Goal: Transaction & Acquisition: Purchase product/service

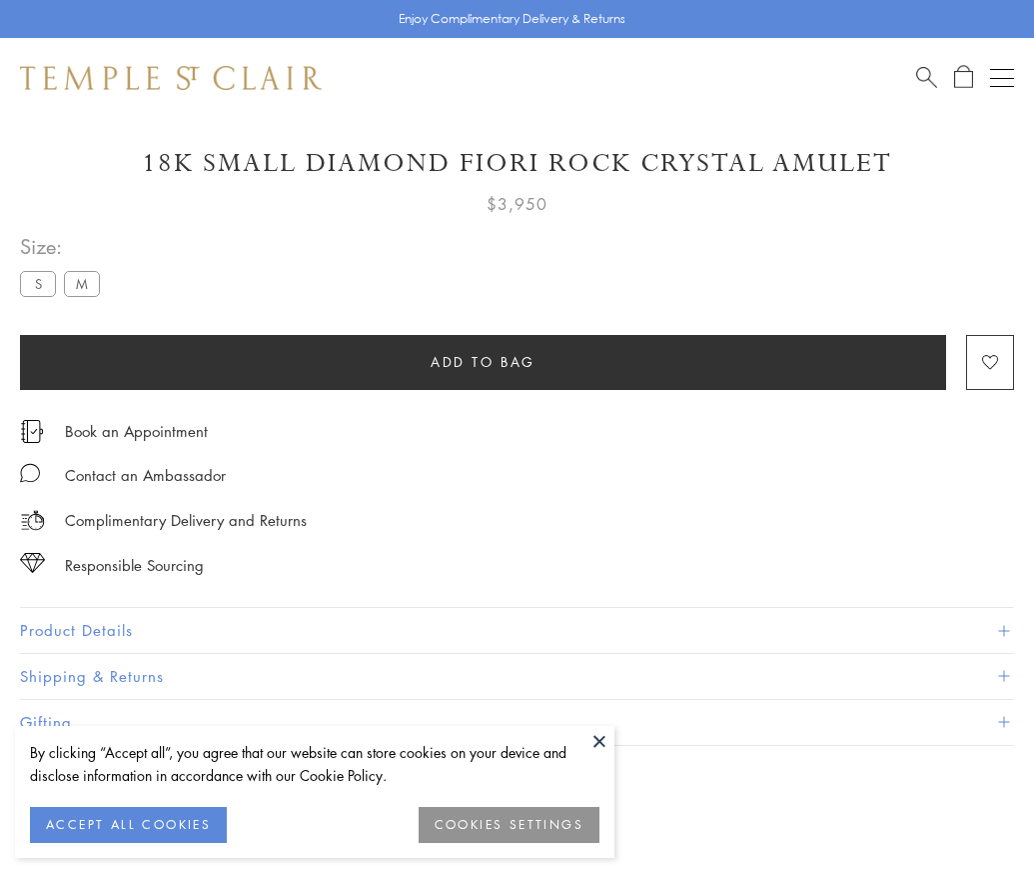
click at [483, 351] on span "Add to bag" at bounding box center [483, 362] width 105 height 22
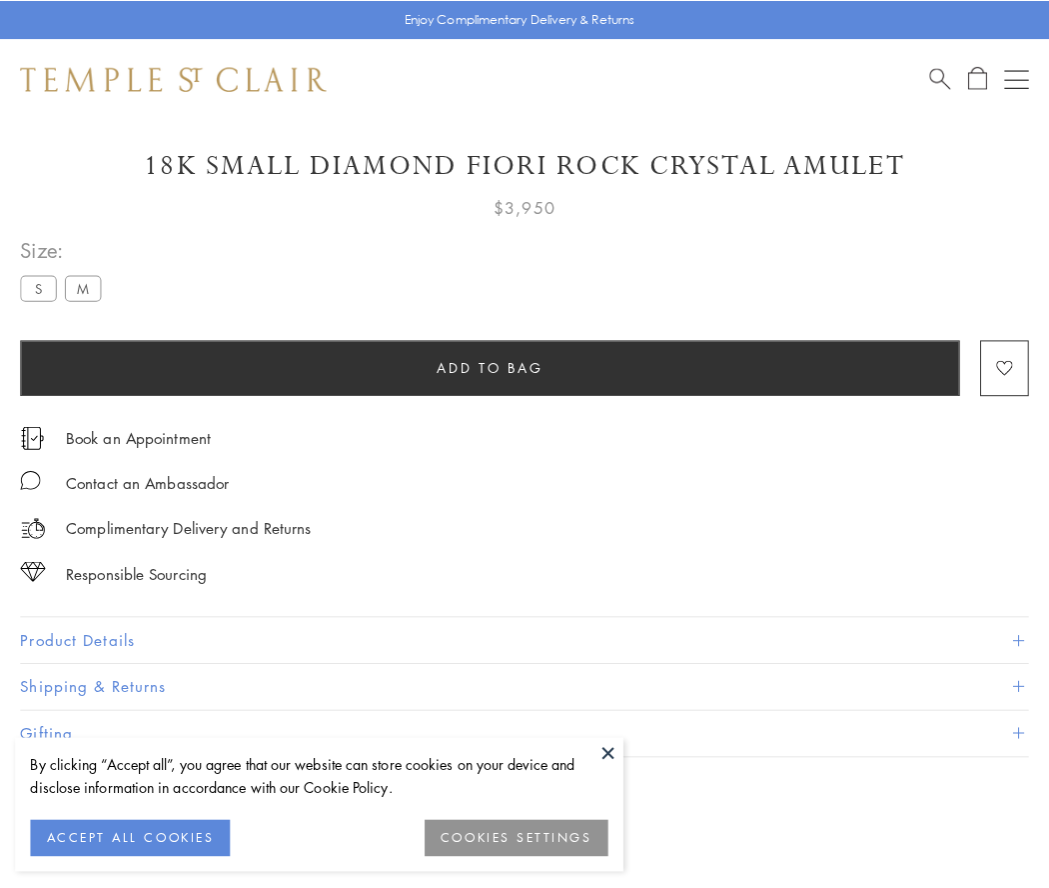
scroll to position [118, 0]
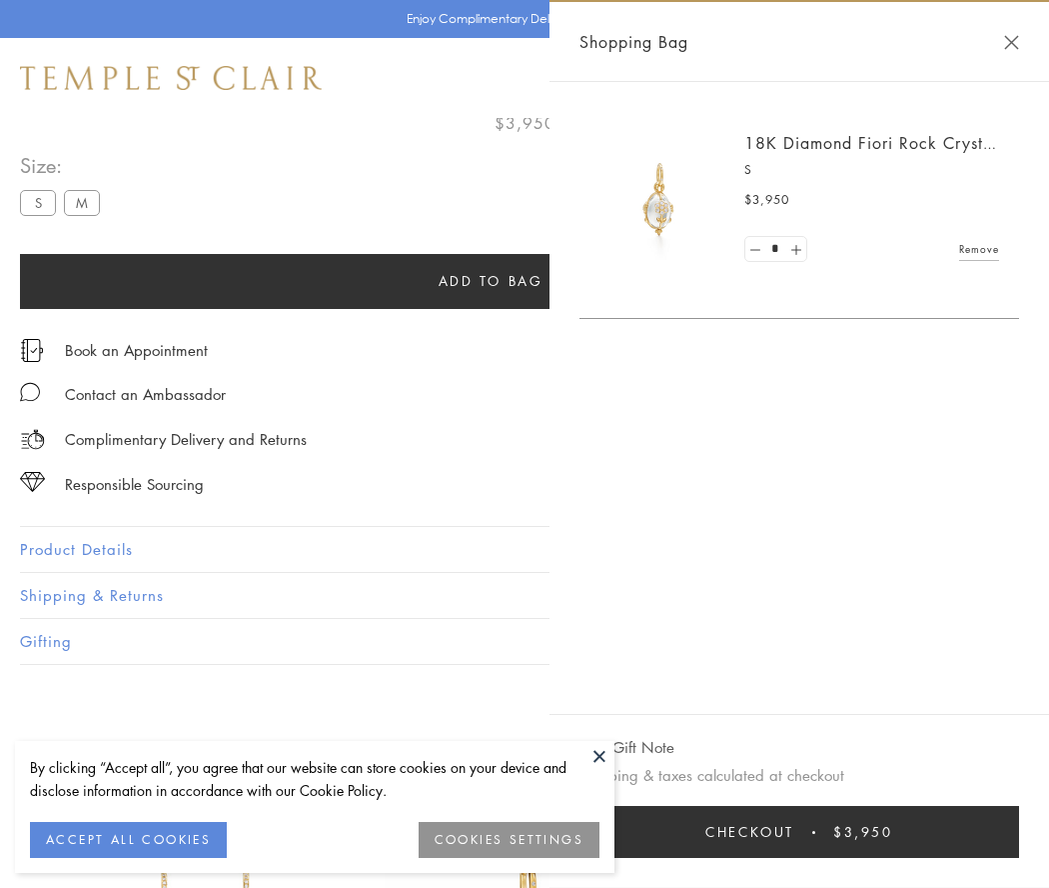
click at [795, 832] on span "Checkout" at bounding box center [750, 832] width 89 height 22
